Goal: Task Accomplishment & Management: Use online tool/utility

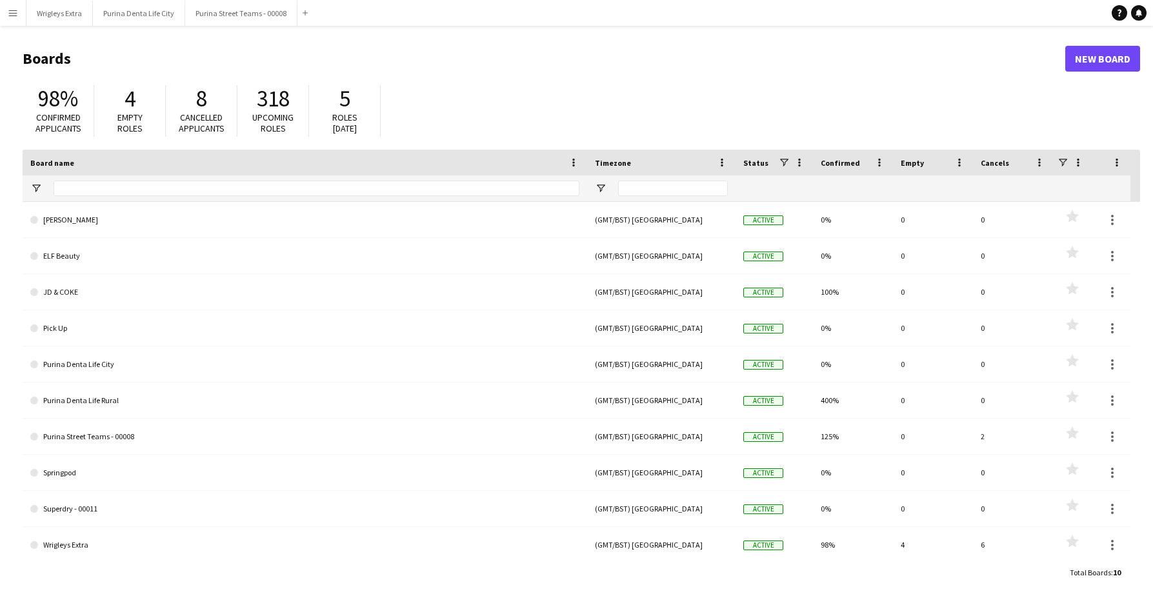
click at [5, 18] on button "Menu" at bounding box center [13, 13] width 26 height 26
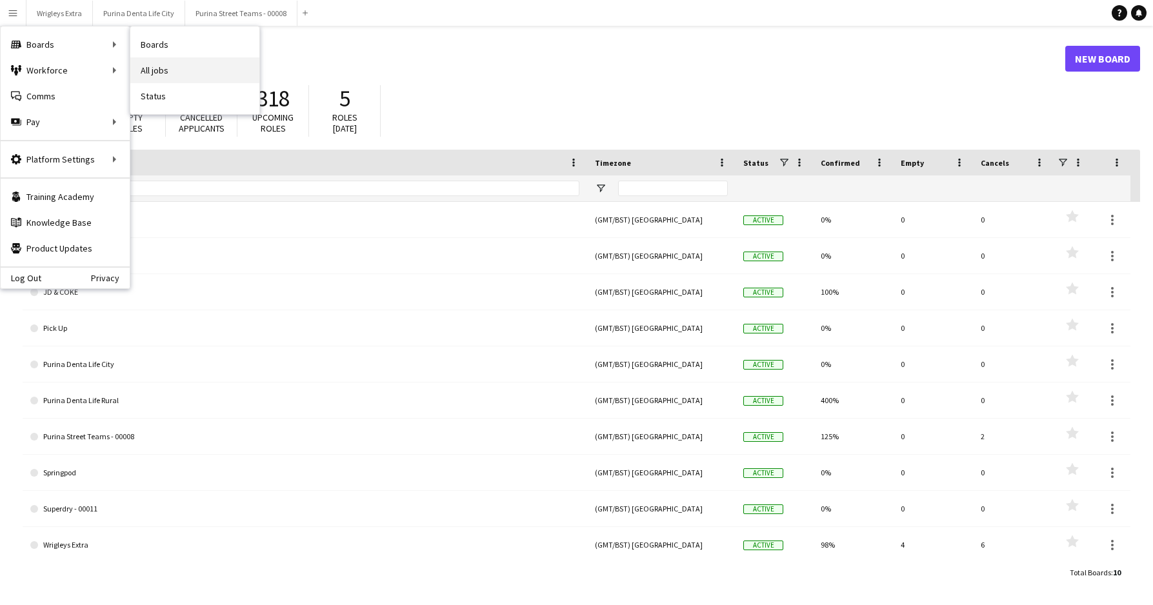
click at [148, 68] on link "All jobs" at bounding box center [194, 70] width 129 height 26
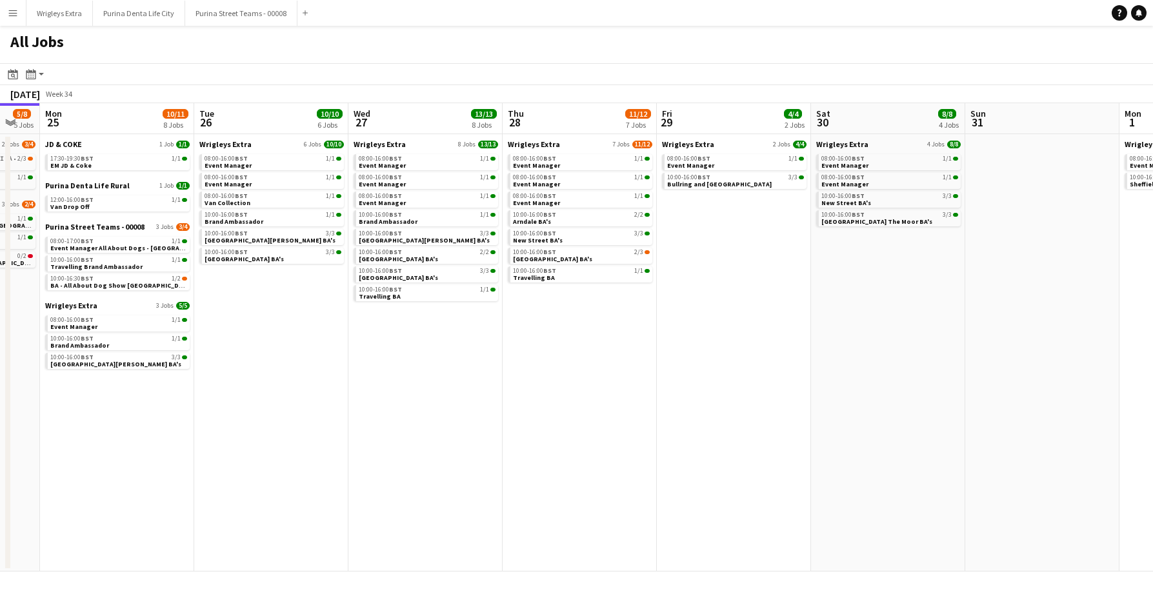
scroll to position [0, 579]
click at [625, 257] on link "10:00-16:00 BST 2/3 Nottingham Victoria Centre BA's" at bounding box center [579, 255] width 137 height 15
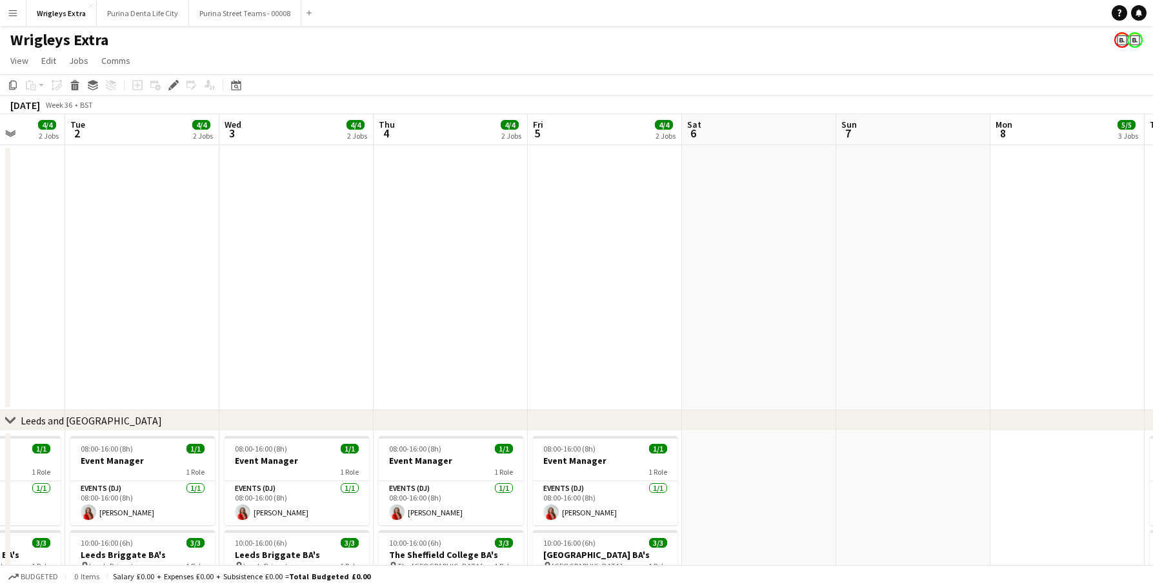
scroll to position [0, 396]
